Goal: Information Seeking & Learning: Learn about a topic

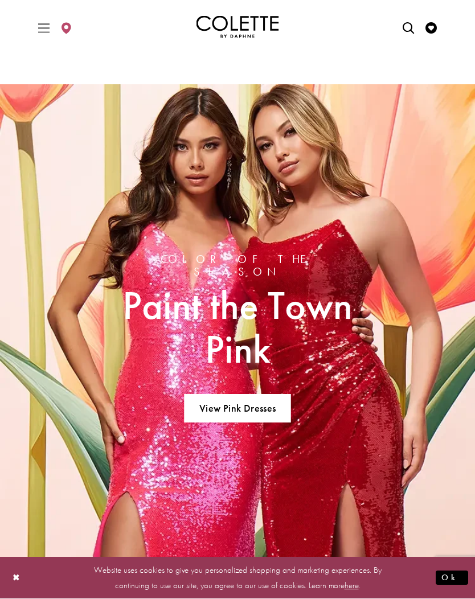
scroll to position [1417, 0]
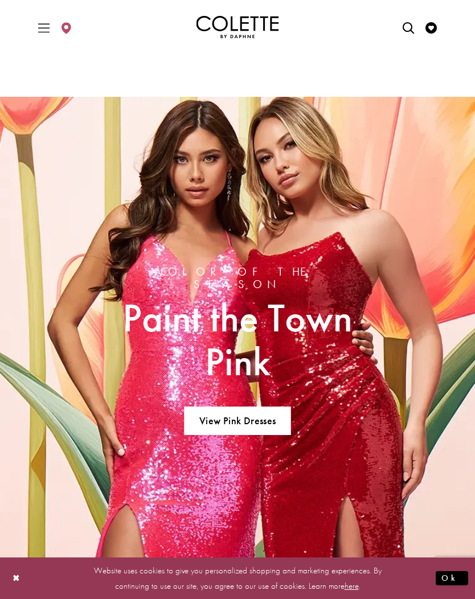
click at [42, 26] on icon "Toggle Main Navigation Menu" at bounding box center [43, 27] width 11 height 11
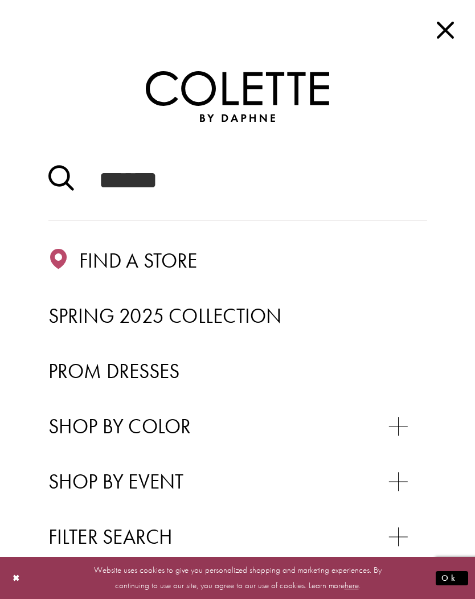
scroll to position [0, 0]
click at [155, 370] on span "Prom Dresses" at bounding box center [114, 371] width 132 height 26
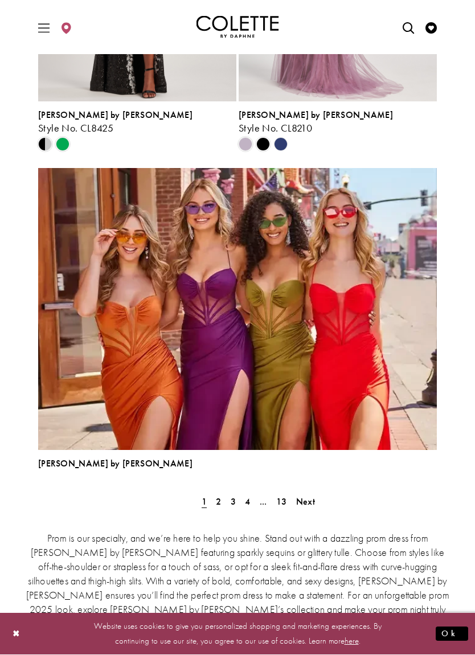
scroll to position [2990, 0]
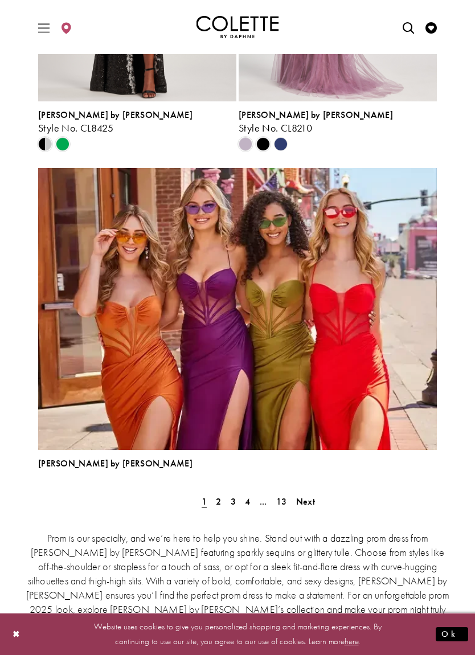
click at [221, 499] on span "2" at bounding box center [218, 502] width 5 height 12
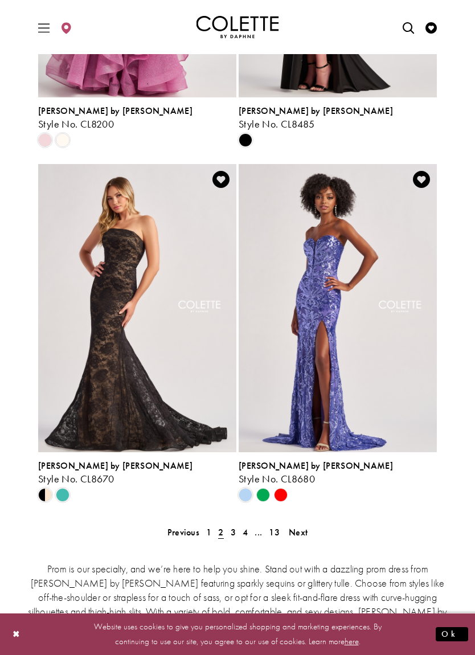
scroll to position [2319, 0]
click at [234, 532] on span "3" at bounding box center [233, 533] width 5 height 12
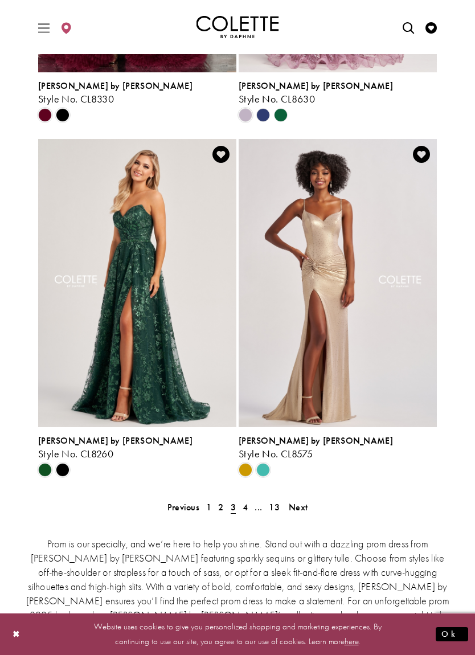
scroll to position [2365, 0]
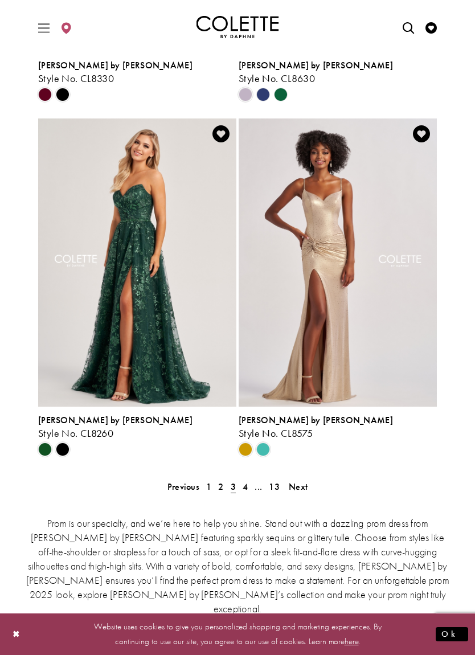
click at [250, 484] on link "4" at bounding box center [245, 487] width 12 height 17
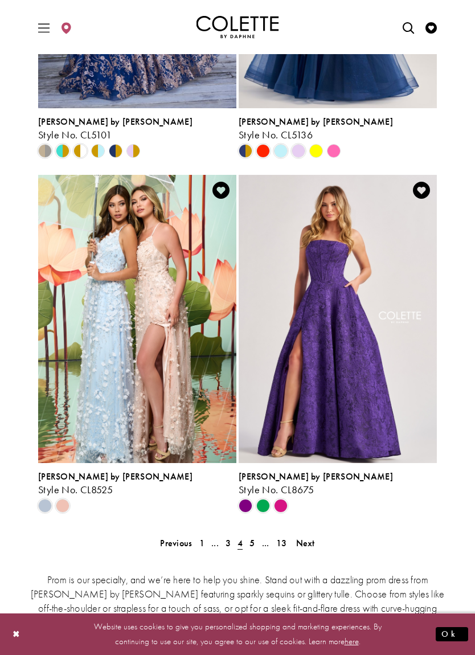
scroll to position [2328, 0]
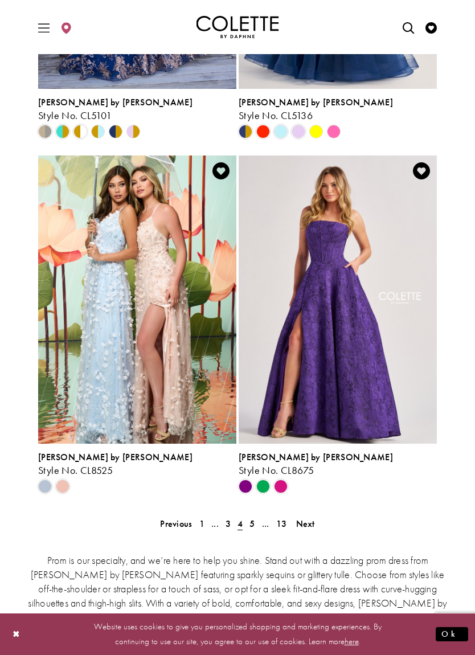
click at [253, 523] on span "5" at bounding box center [252, 524] width 5 height 12
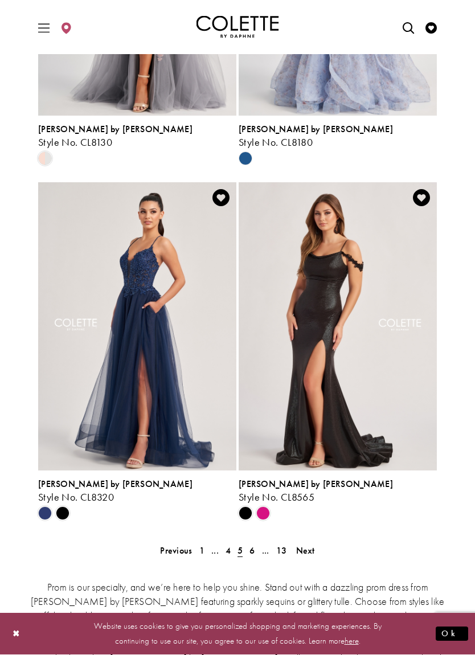
scroll to position [2339, 0]
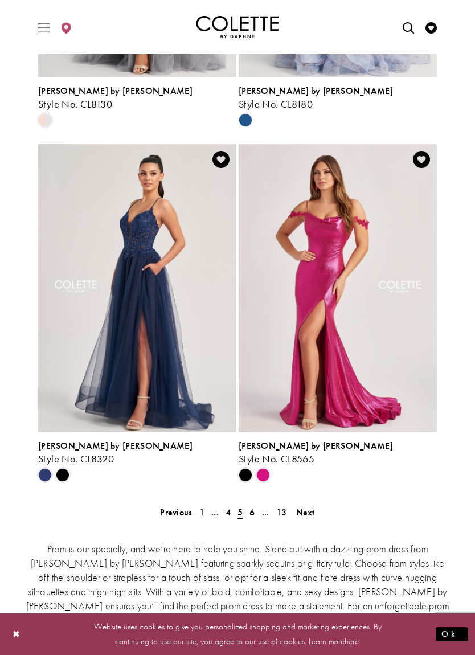
click at [259, 509] on link "..." at bounding box center [266, 512] width 14 height 17
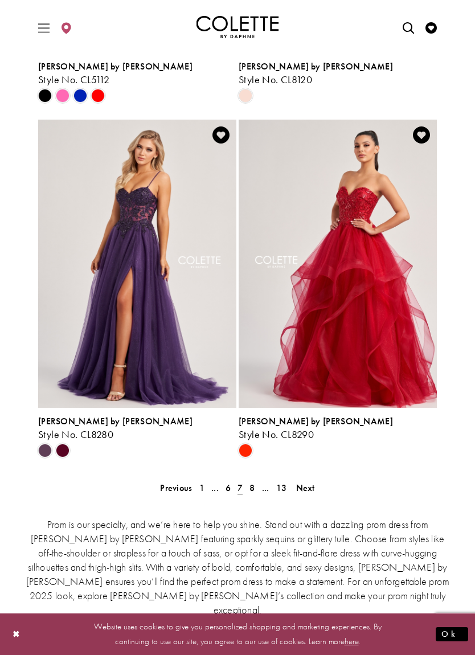
scroll to position [2381, 0]
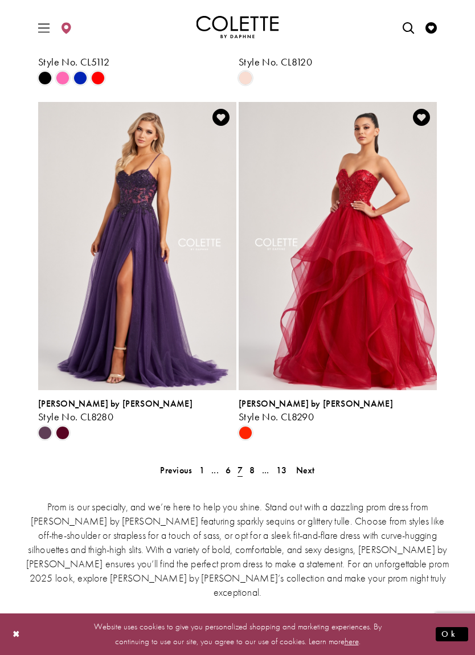
click at [258, 474] on link "8" at bounding box center [252, 470] width 12 height 17
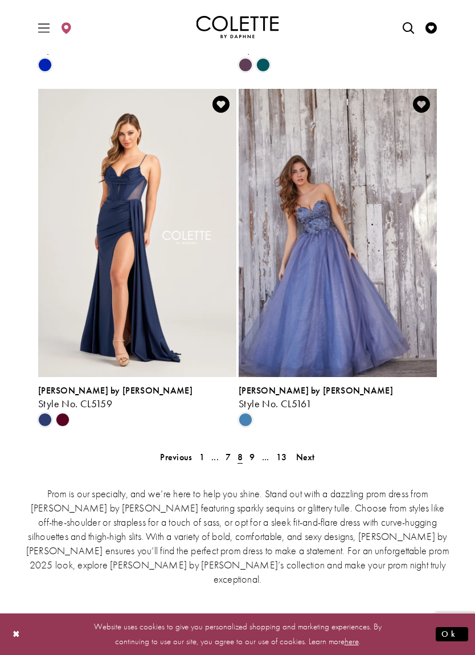
scroll to position [2396, 0]
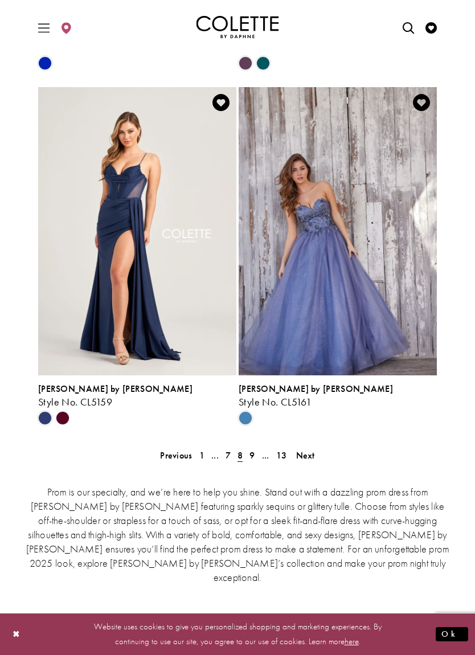
click at [255, 454] on span "9" at bounding box center [252, 456] width 5 height 12
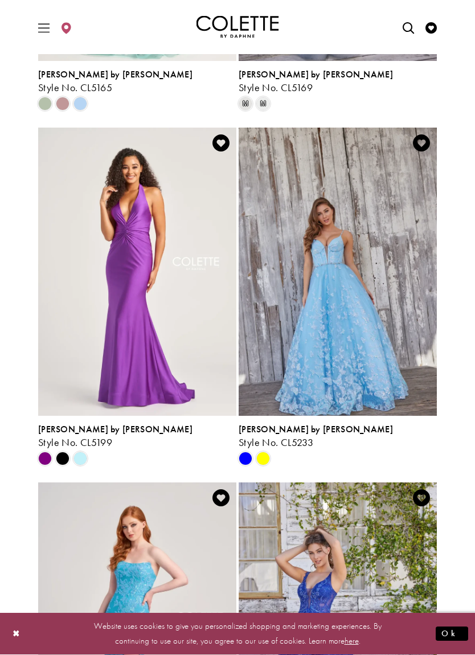
scroll to position [591, 0]
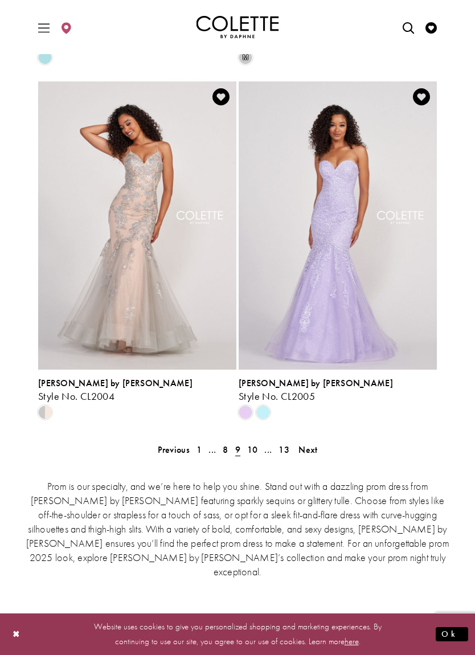
click at [253, 451] on span "10" at bounding box center [252, 450] width 11 height 12
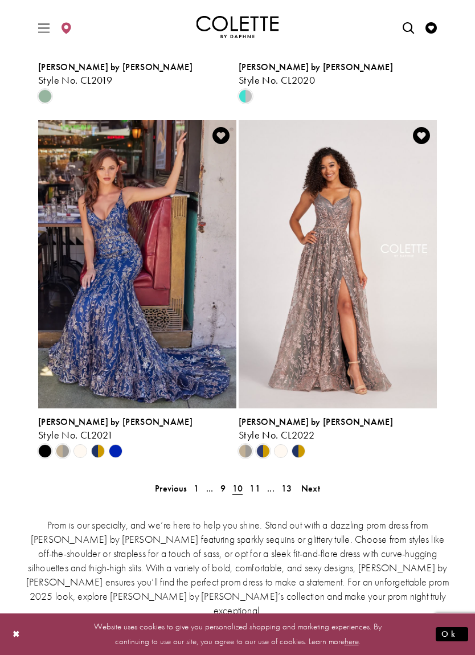
scroll to position [2363, 0]
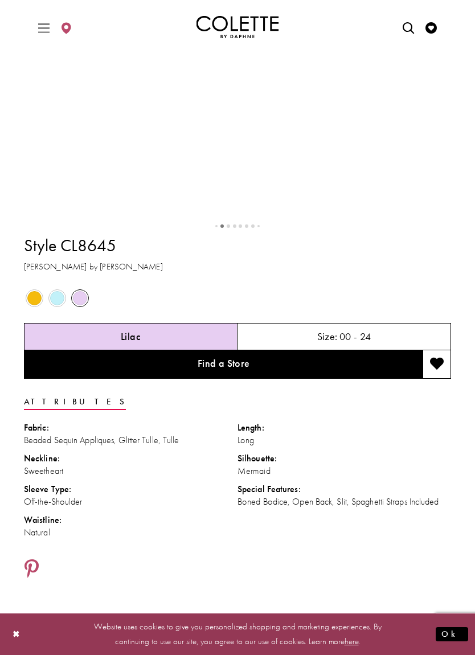
scroll to position [523, 0]
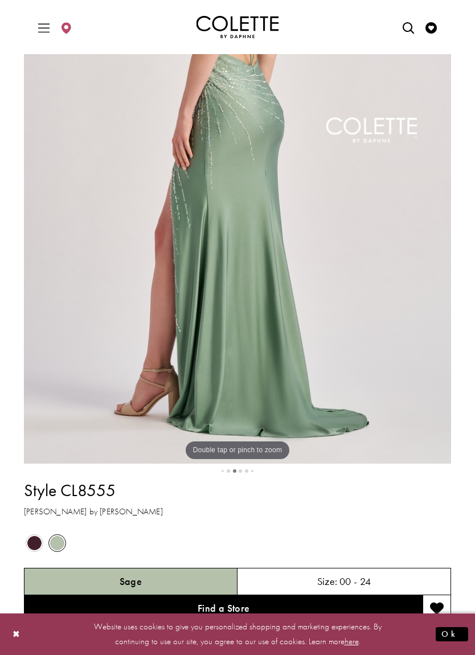
scroll to position [230, 0]
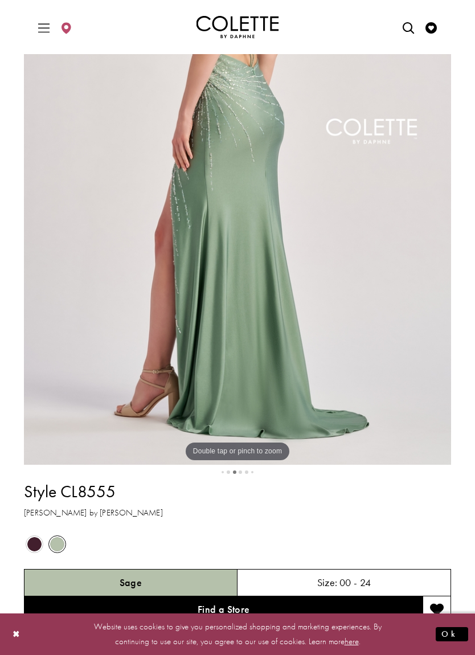
click at [372, 504] on h1 "Style CL8555" at bounding box center [237, 492] width 427 height 24
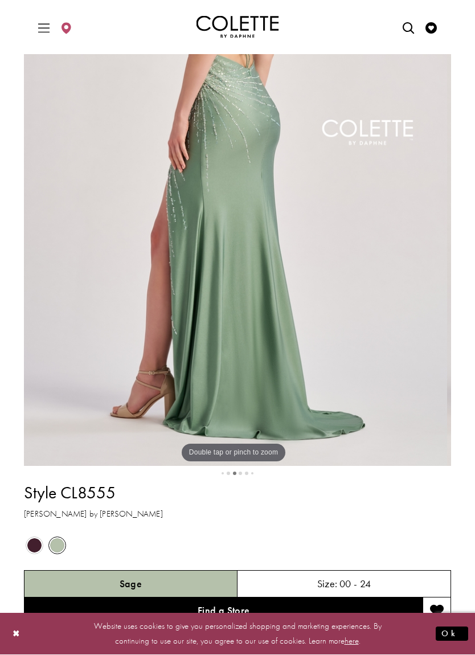
scroll to position [229, 0]
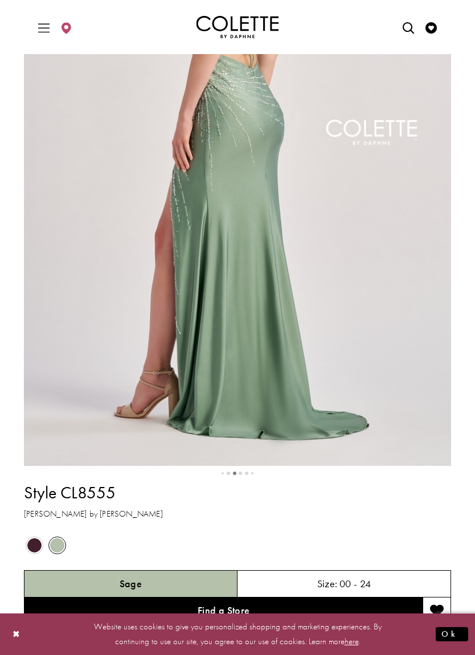
click at [398, 466] on div "Double tap or pinch to zoom Double tap or pinch to zoom" at bounding box center [451, 145] width 3419 height 641
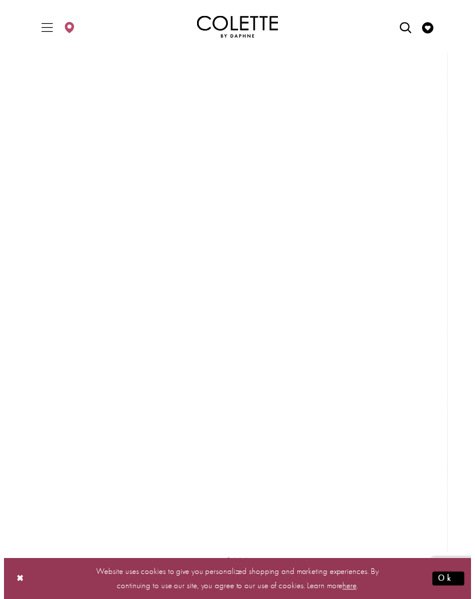
scroll to position [142, 0]
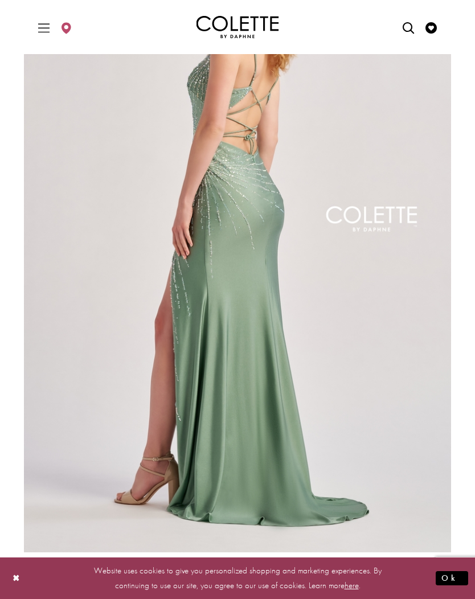
click at [409, 142] on img "Full size Style CL8555 Colette by Daphne #2 default Sage backface vertical pict…" at bounding box center [237, 232] width 427 height 641
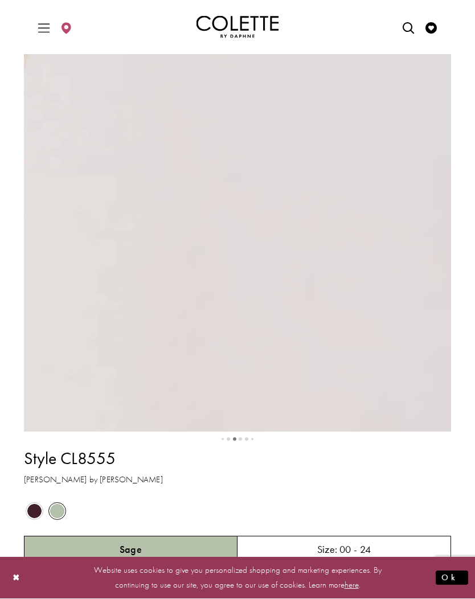
scroll to position [263, 0]
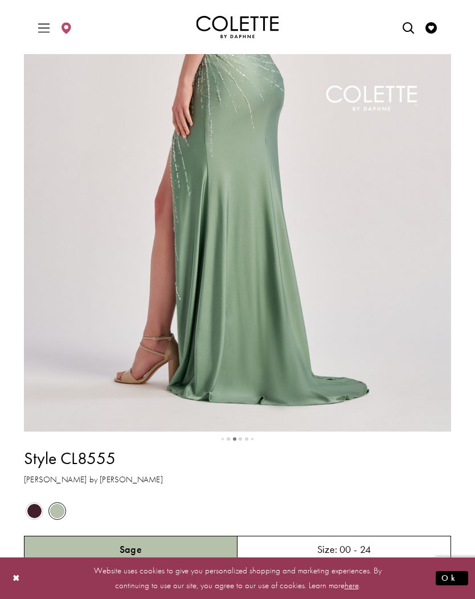
click at [389, 432] on div "Double tap or pinch to zoom Double tap or pinch to zoom Double tap or pinch to …" at bounding box center [451, 111] width 3419 height 641
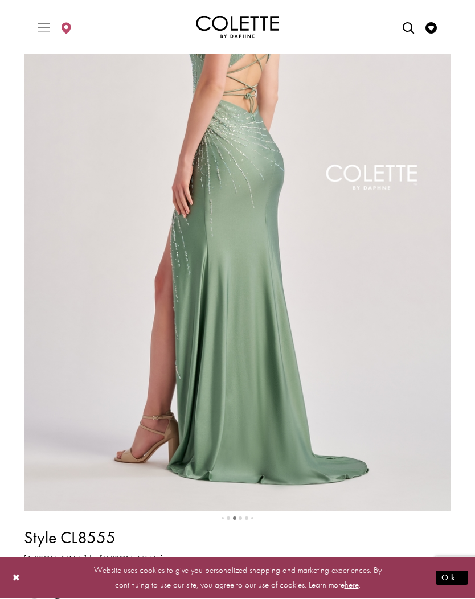
scroll to position [0, 0]
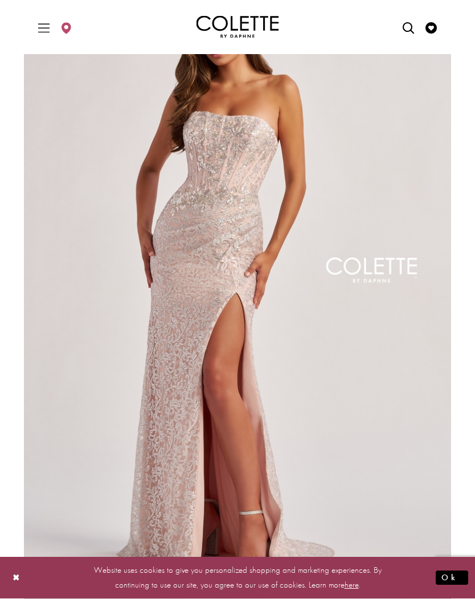
scroll to position [91, 0]
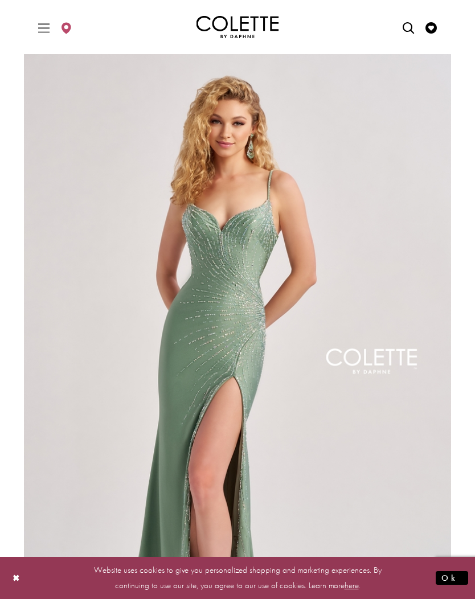
click at [385, 398] on img "Full size Style CL8555 Colette by Daphne #0 default Sage frontface vertical pic…" at bounding box center [237, 374] width 427 height 641
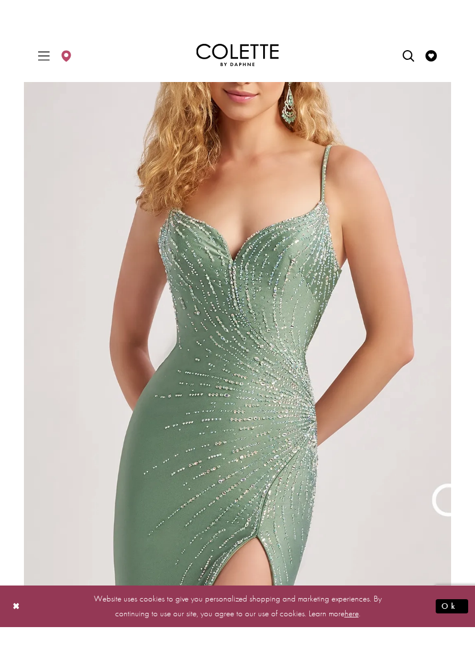
scroll to position [69, 0]
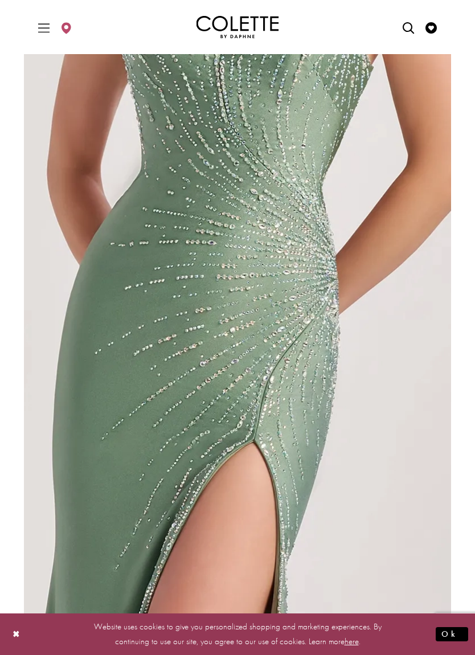
click at [26, 599] on button "Close Dialog" at bounding box center [16, 635] width 19 height 20
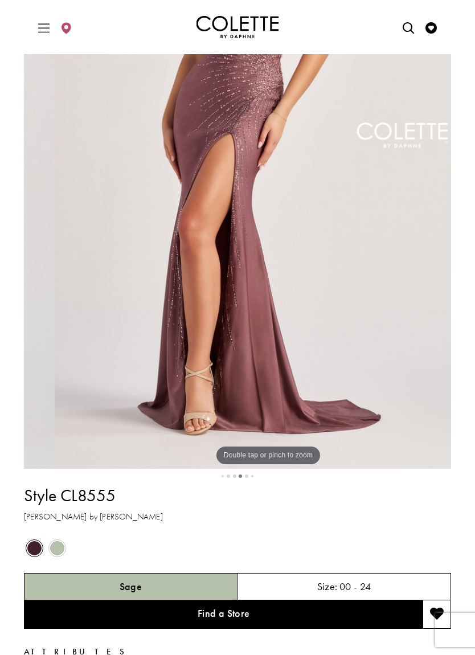
scroll to position [225, 0]
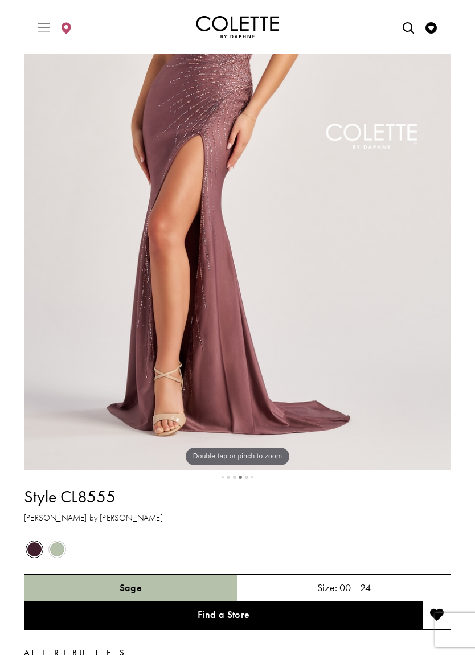
click at [317, 525] on div "Style CL8555 Colette by Daphne" at bounding box center [237, 505] width 427 height 40
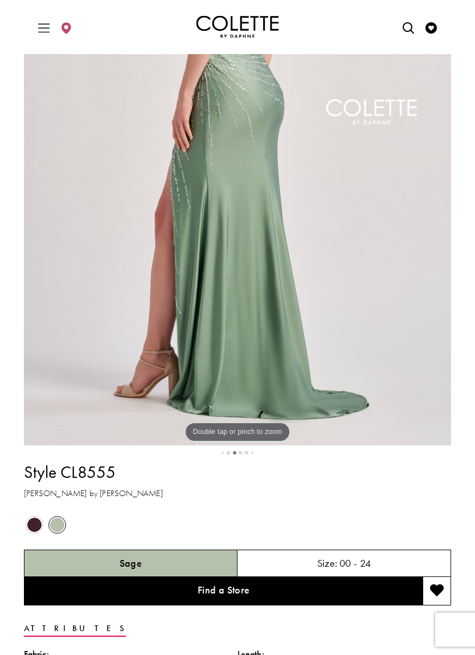
scroll to position [250, 0]
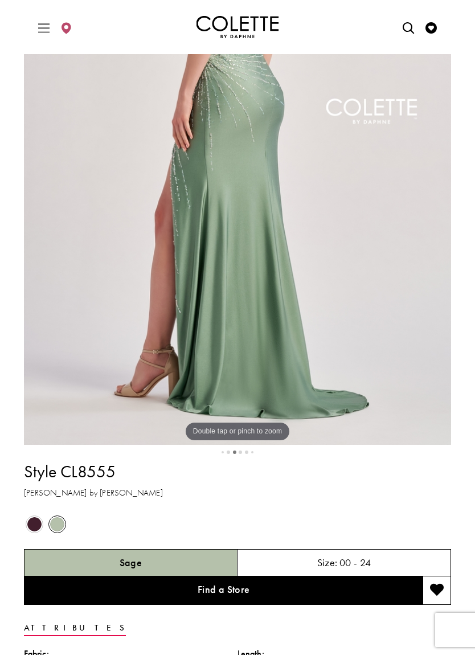
click at [396, 484] on h1 "Style CL8555" at bounding box center [237, 472] width 427 height 24
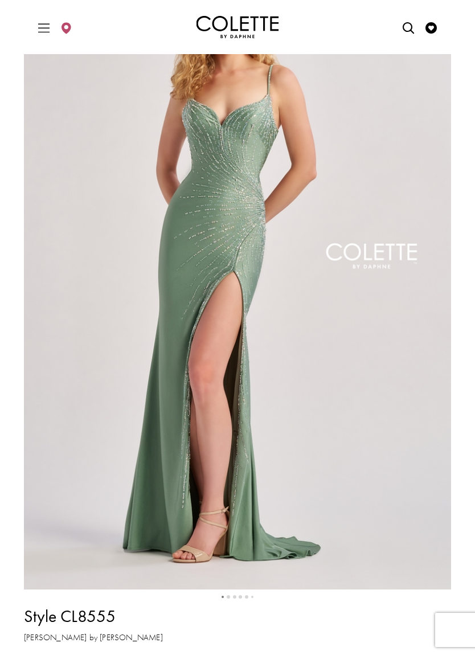
scroll to position [84, 0]
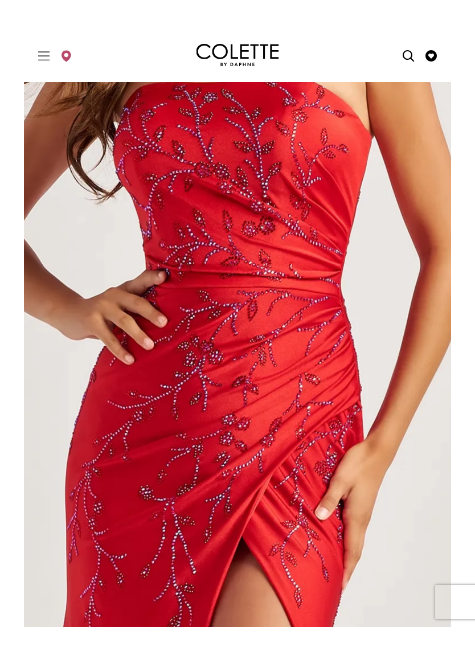
scroll to position [40, 0]
